Goal: Complete application form: Complete application form

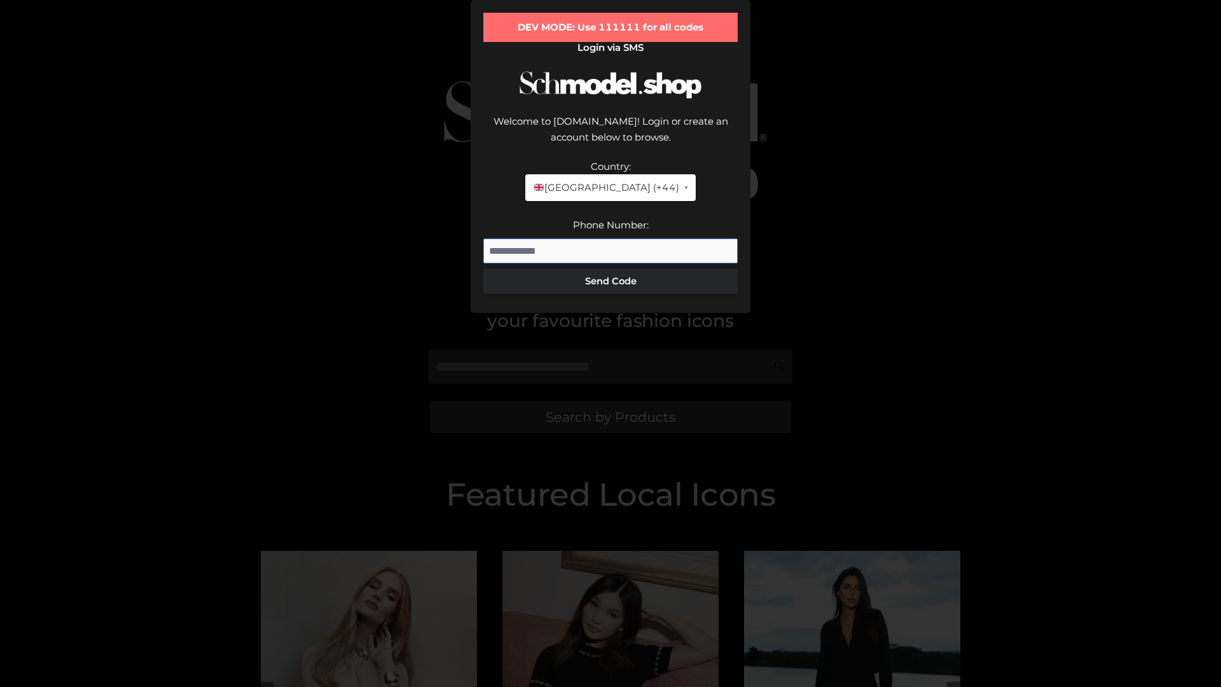
click at [611, 264] on input "Phone Number:" at bounding box center [610, 251] width 254 height 25
type input "**********"
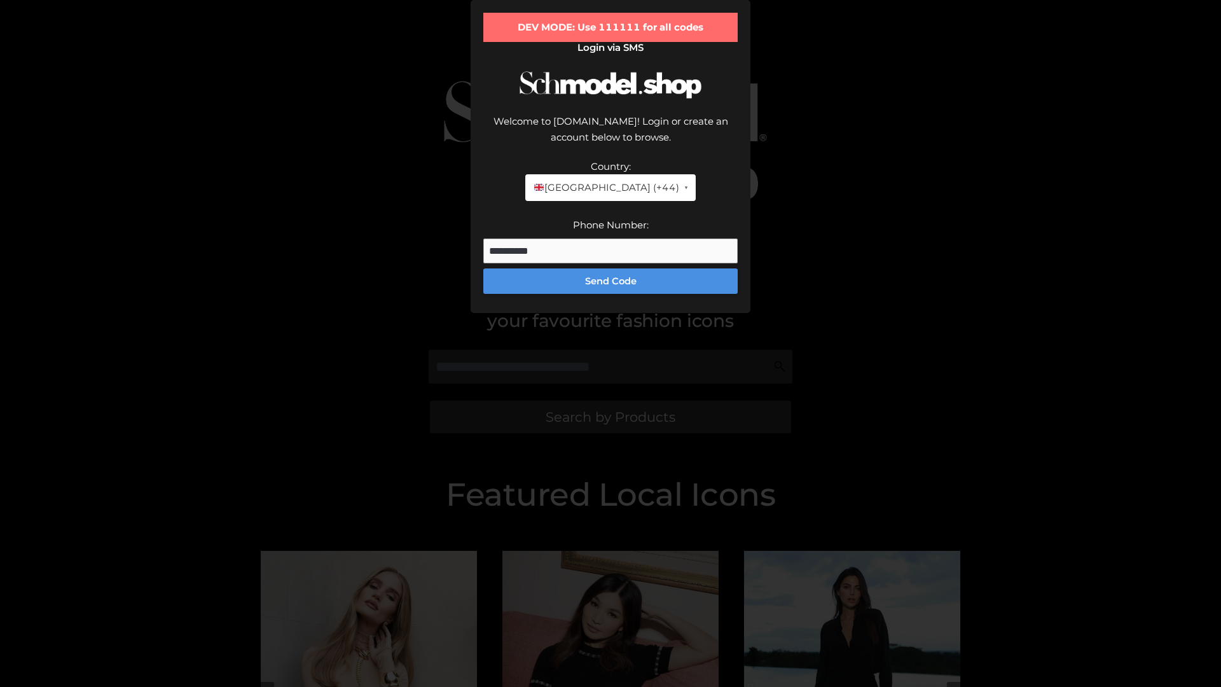
click at [611, 294] on button "Send Code" at bounding box center [610, 280] width 254 height 25
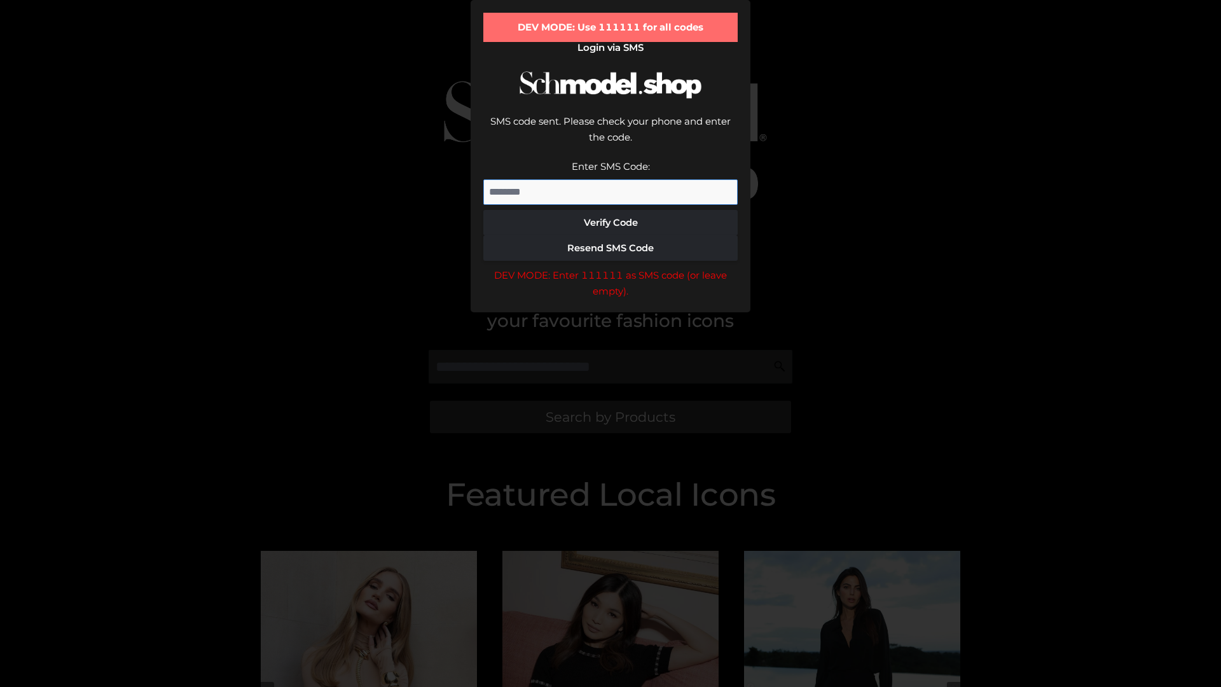
click at [611, 205] on input "Enter SMS Code:" at bounding box center [610, 191] width 254 height 25
type input "******"
click at [611, 235] on button "Verify Code" at bounding box center [610, 222] width 254 height 25
click at [611, 300] on div "DEV MODE: Enter 111111 as SMS code (or leave empty)." at bounding box center [610, 283] width 254 height 32
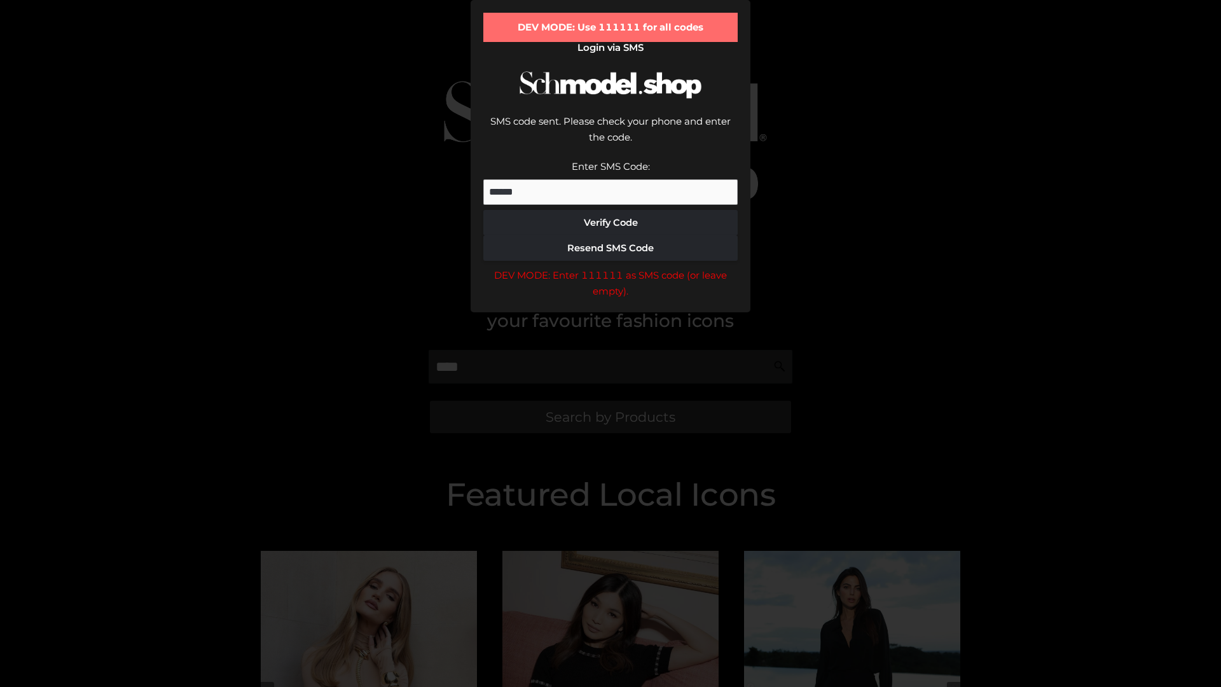
click at [611, 300] on div "DEV MODE: Enter 111111 as SMS code (or leave empty)." at bounding box center [610, 283] width 254 height 32
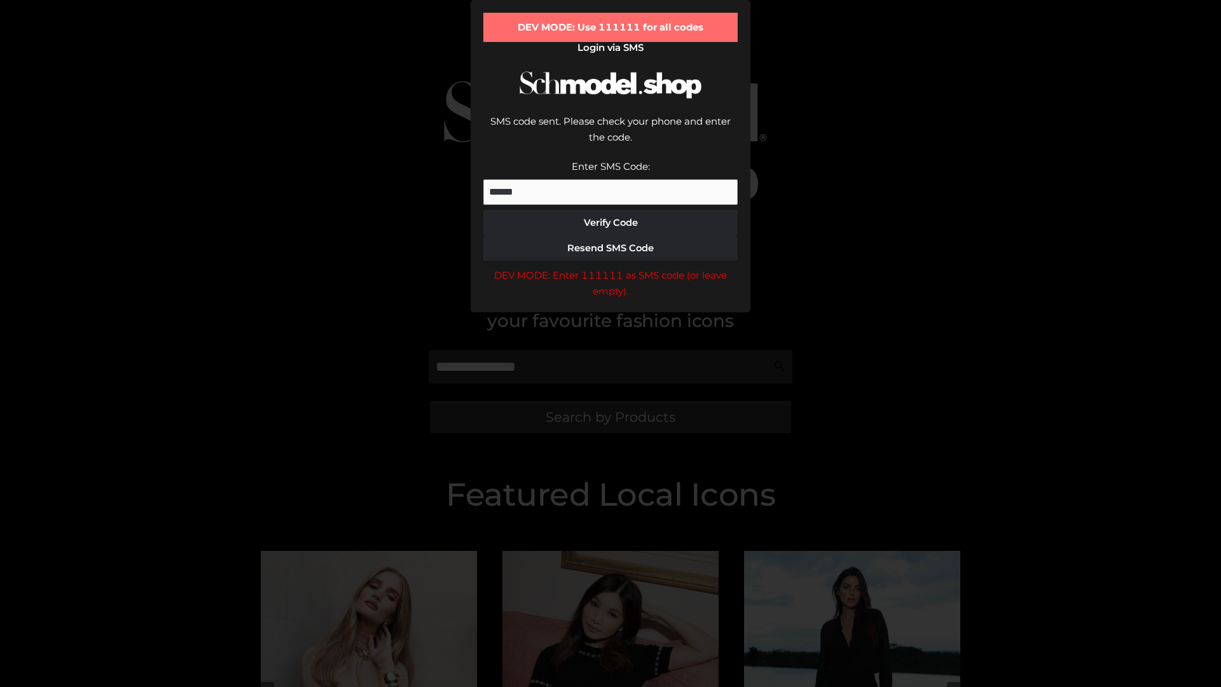
click at [611, 300] on div "DEV MODE: Enter 111111 as SMS code (or leave empty)." at bounding box center [610, 283] width 254 height 32
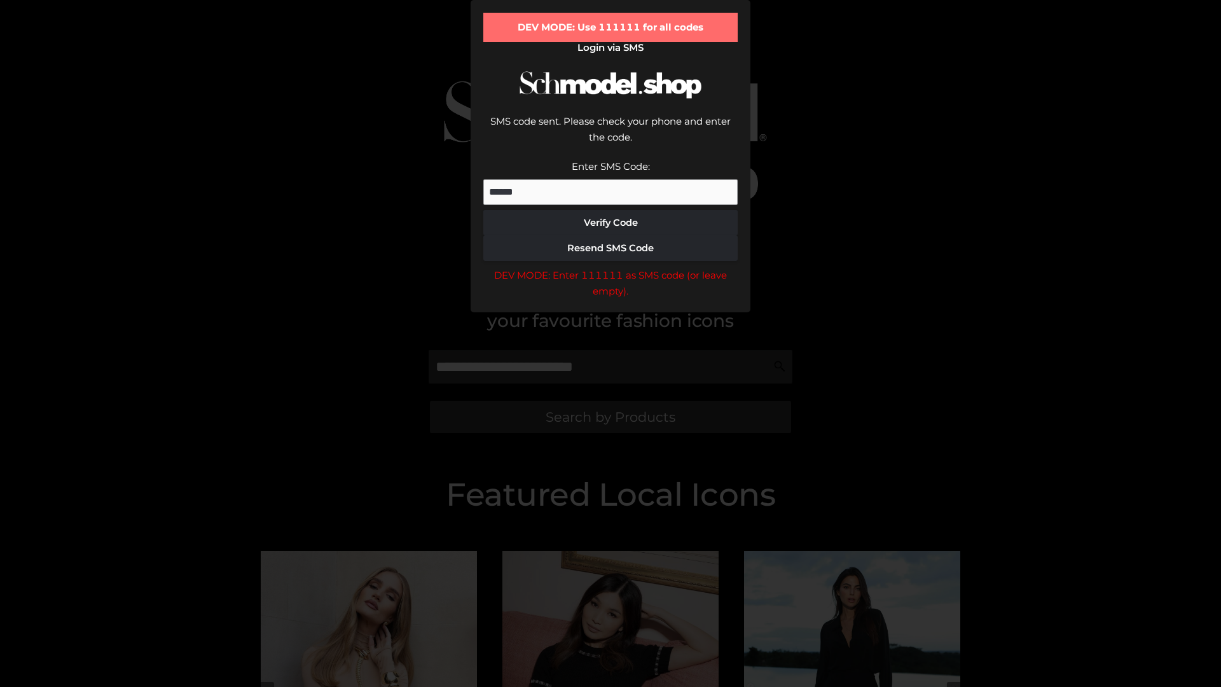
click at [611, 300] on div "DEV MODE: Enter 111111 as SMS code (or leave empty)." at bounding box center [610, 283] width 254 height 32
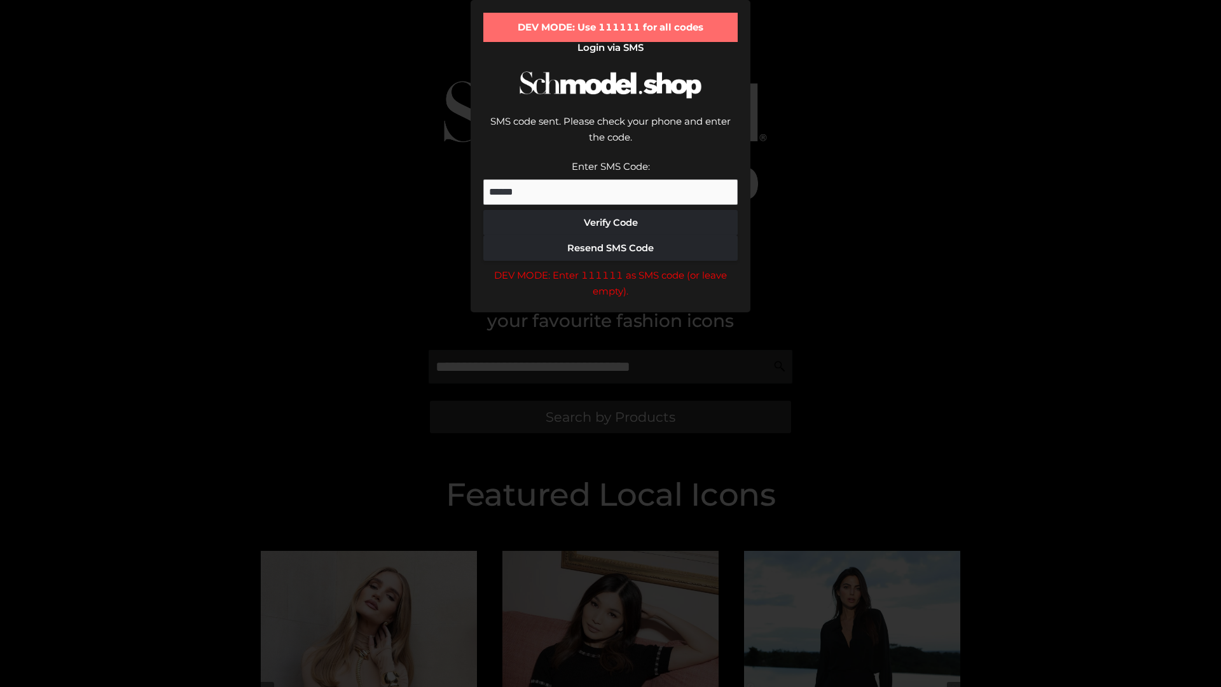
click at [611, 300] on div "DEV MODE: Enter 111111 as SMS code (or leave empty)." at bounding box center [610, 283] width 254 height 32
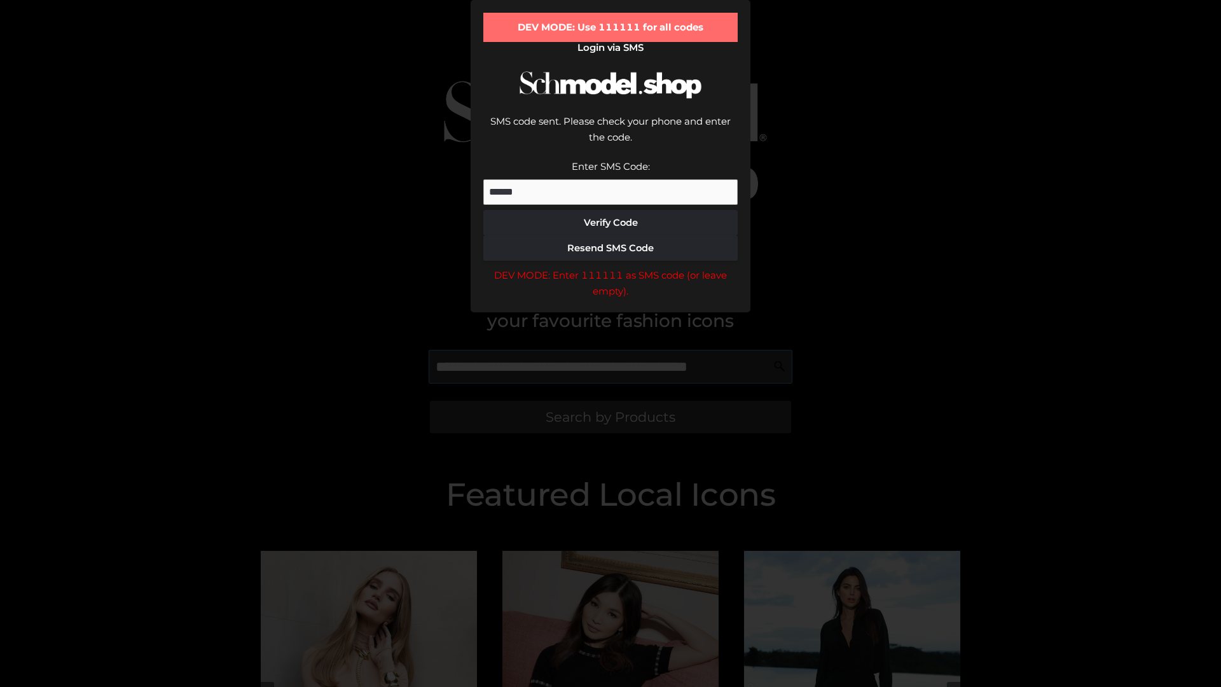
scroll to position [0, 1]
click at [611, 300] on div "DEV MODE: Enter 111111 as SMS code (or leave empty)." at bounding box center [610, 283] width 254 height 32
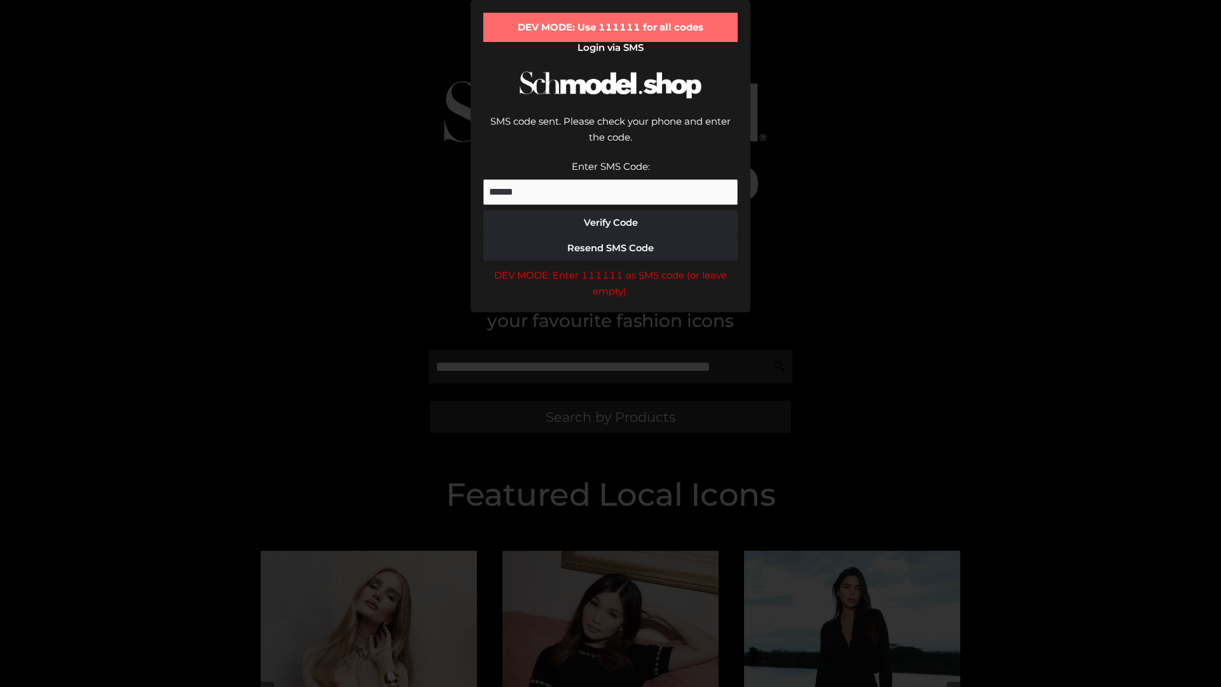
click at [611, 300] on div "DEV MODE: Enter 111111 as SMS code (or leave empty)." at bounding box center [610, 283] width 254 height 32
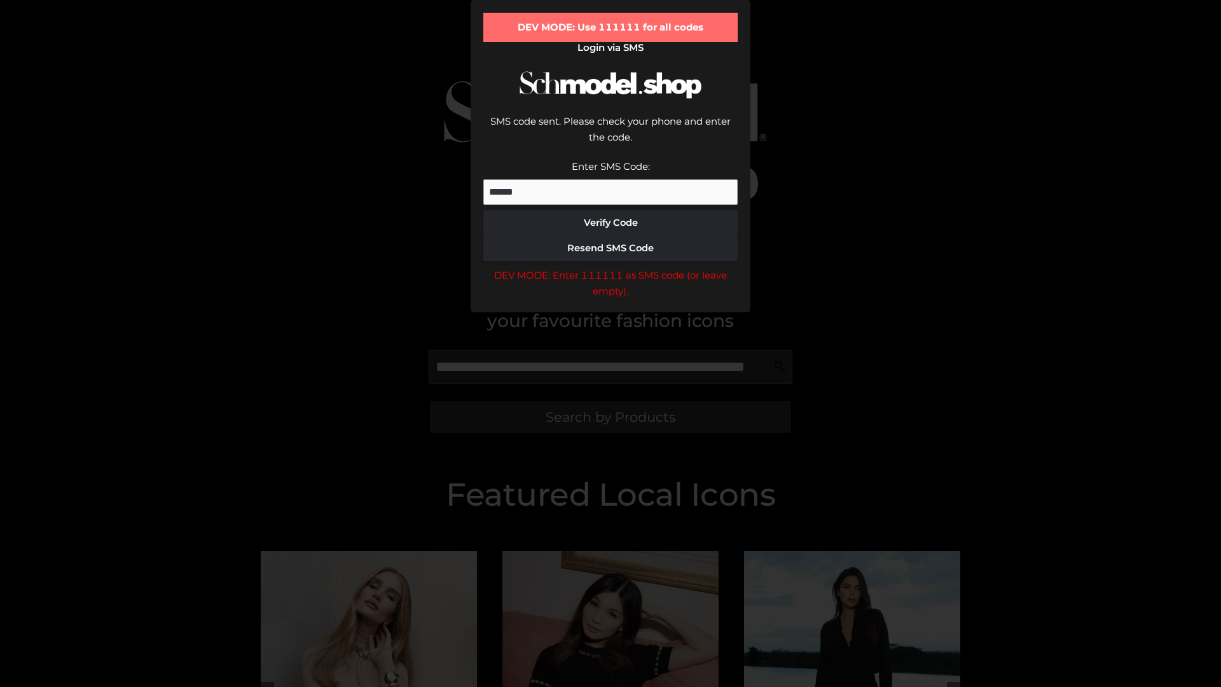
scroll to position [0, 78]
click at [611, 300] on div "DEV MODE: Enter 111111 as SMS code (or leave empty)." at bounding box center [610, 283] width 254 height 32
type input "**********"
